Goal: Find specific page/section: Find specific page/section

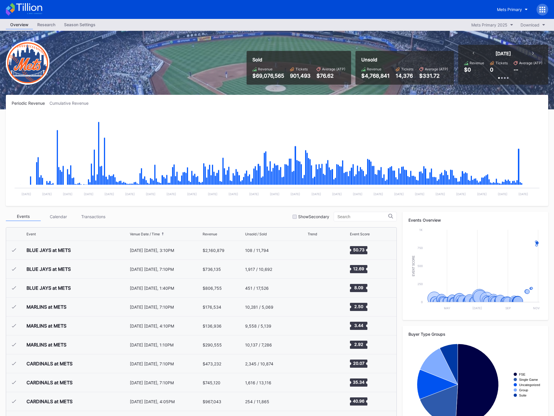
scroll to position [1474, 0]
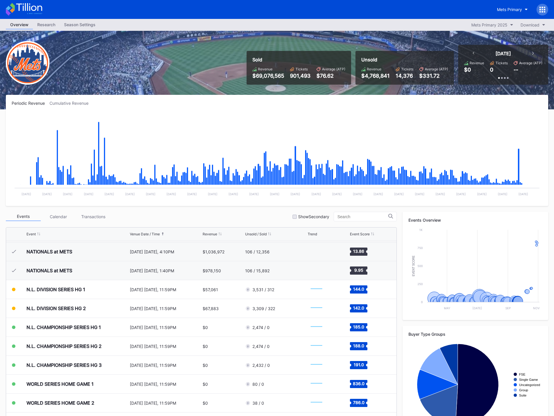
click at [72, 25] on div "Season Settings" at bounding box center [80, 24] width 40 height 8
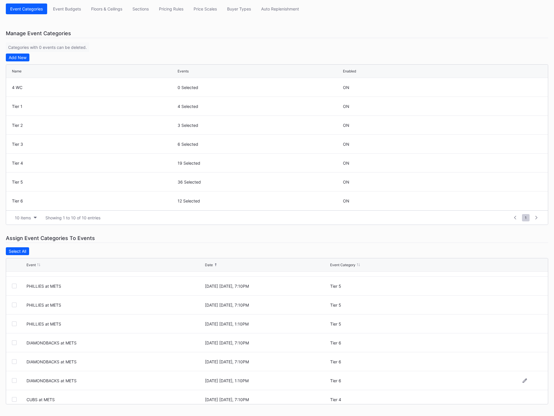
scroll to position [291, 0]
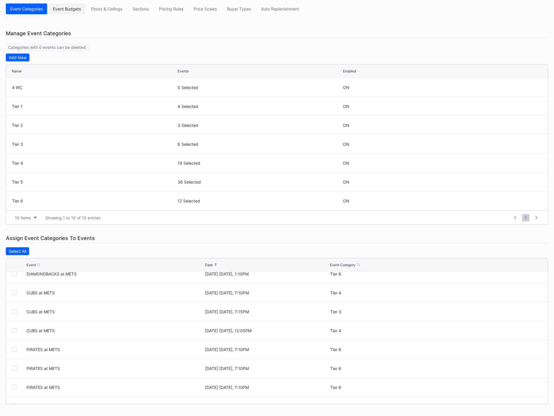
click at [66, 7] on div "Event Budgets" at bounding box center [67, 8] width 28 height 5
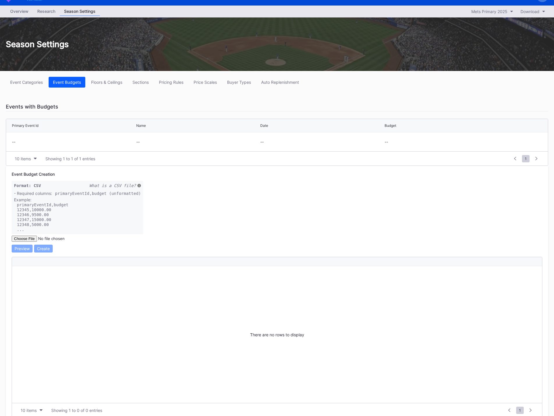
scroll to position [6, 0]
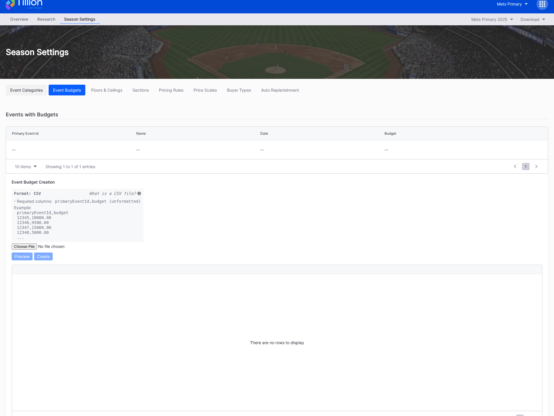
click at [38, 89] on div "Event Categories" at bounding box center [26, 90] width 33 height 5
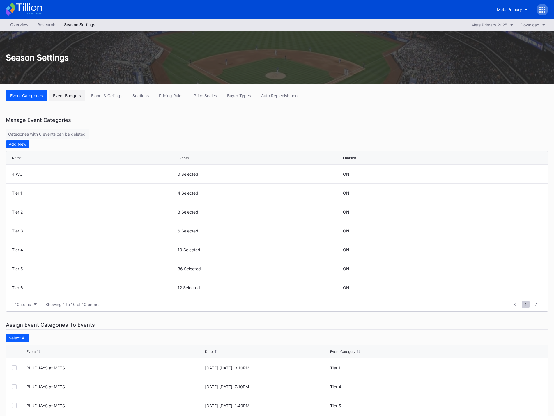
click at [68, 91] on button "Event Budgets" at bounding box center [67, 95] width 37 height 11
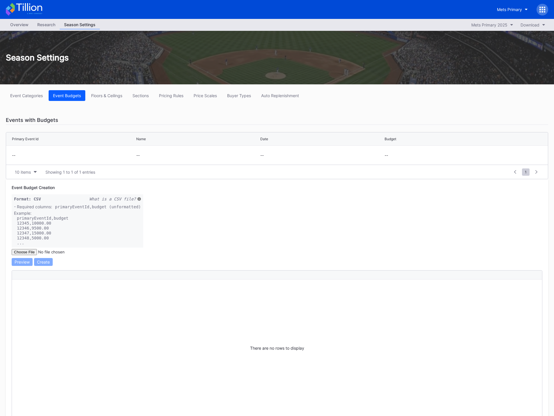
click at [24, 23] on div "Overview" at bounding box center [19, 24] width 27 height 8
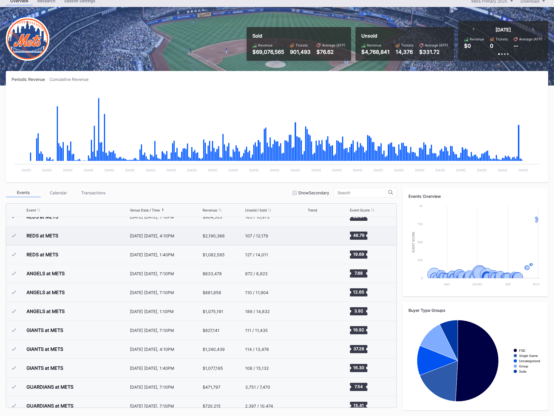
scroll to position [892, 0]
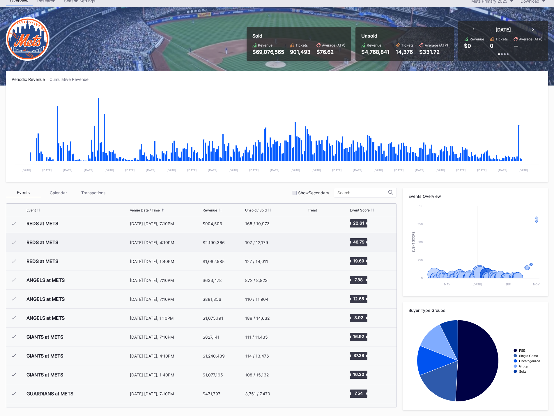
click at [159, 242] on div "[DATE] [DATE], 4:10PM" at bounding box center [165, 242] width 71 height 5
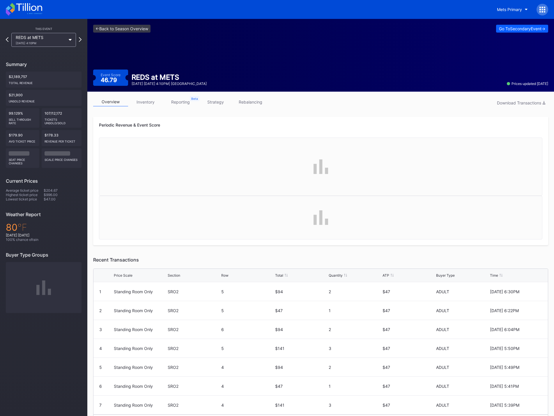
click at [219, 101] on link "strategy" at bounding box center [215, 101] width 35 height 9
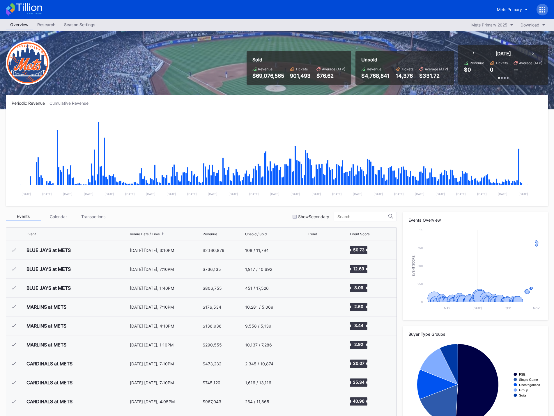
scroll to position [1474, 0]
